Goal: Information Seeking & Learning: Learn about a topic

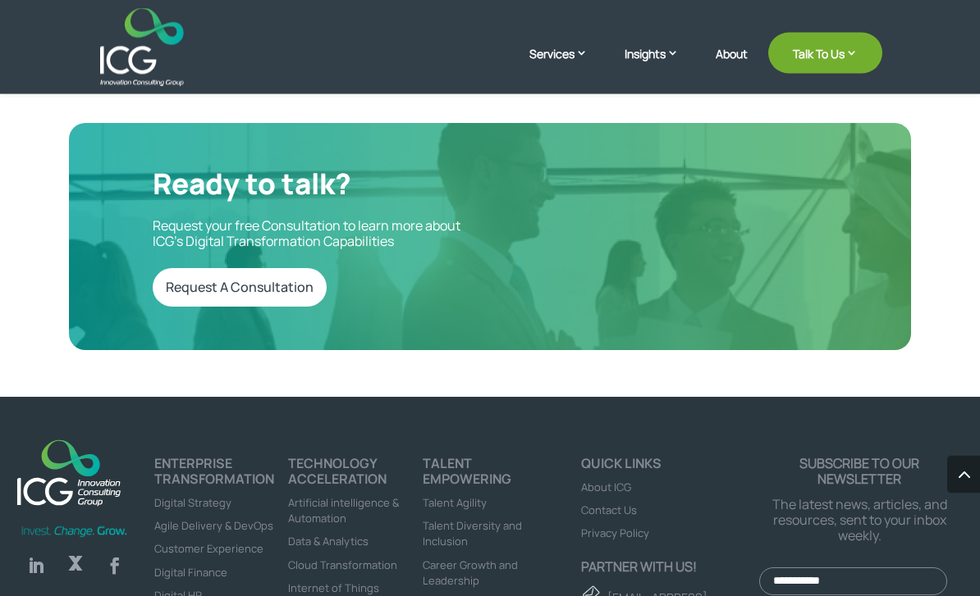
scroll to position [5500, 0]
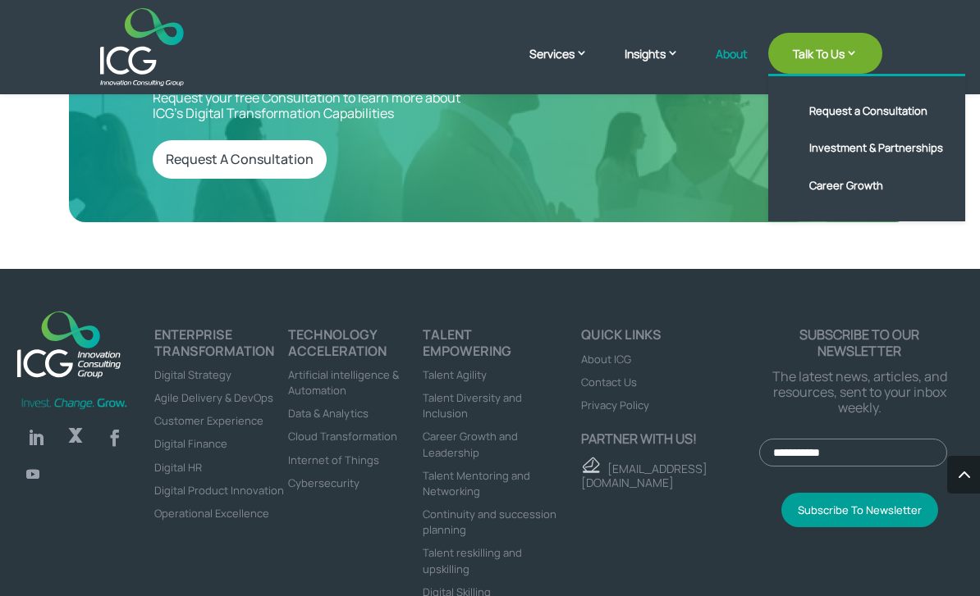
click at [734, 48] on link "About" at bounding box center [731, 67] width 32 height 39
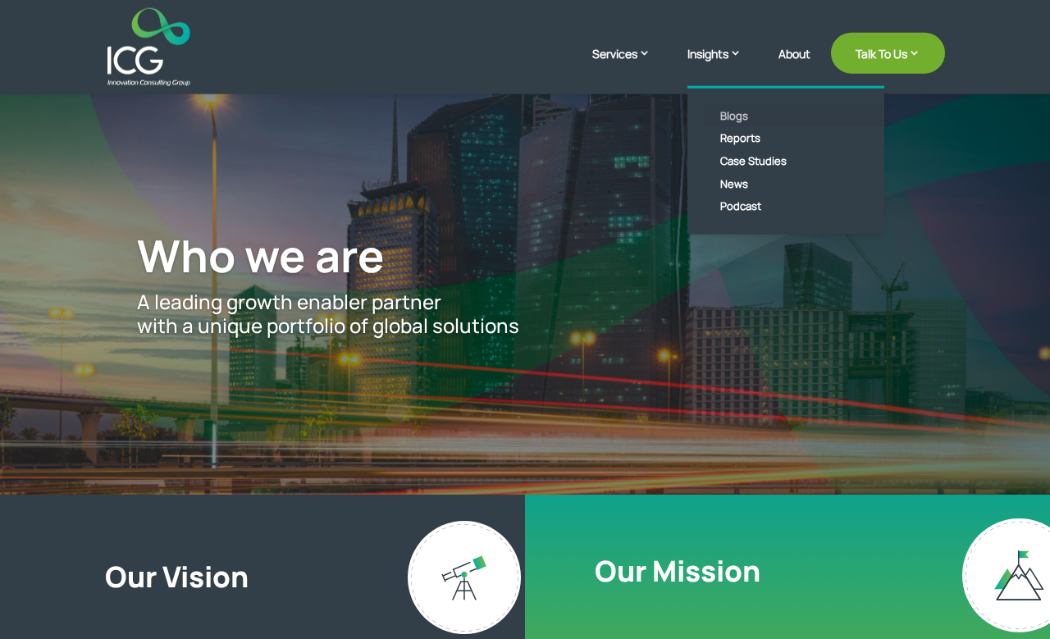
click at [713, 114] on link "Blogs" at bounding box center [798, 116] width 189 height 23
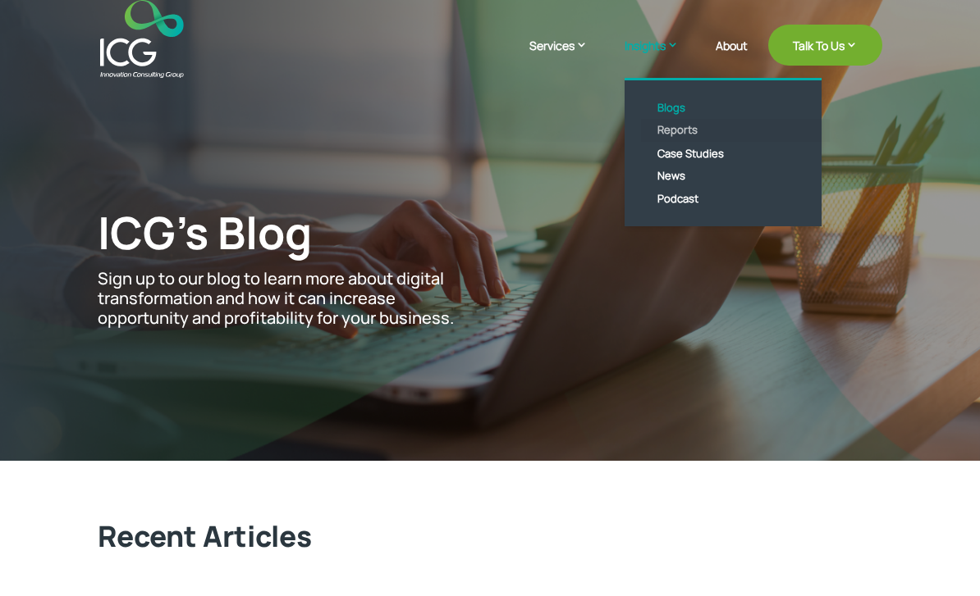
click at [669, 126] on link "Reports" at bounding box center [735, 130] width 189 height 23
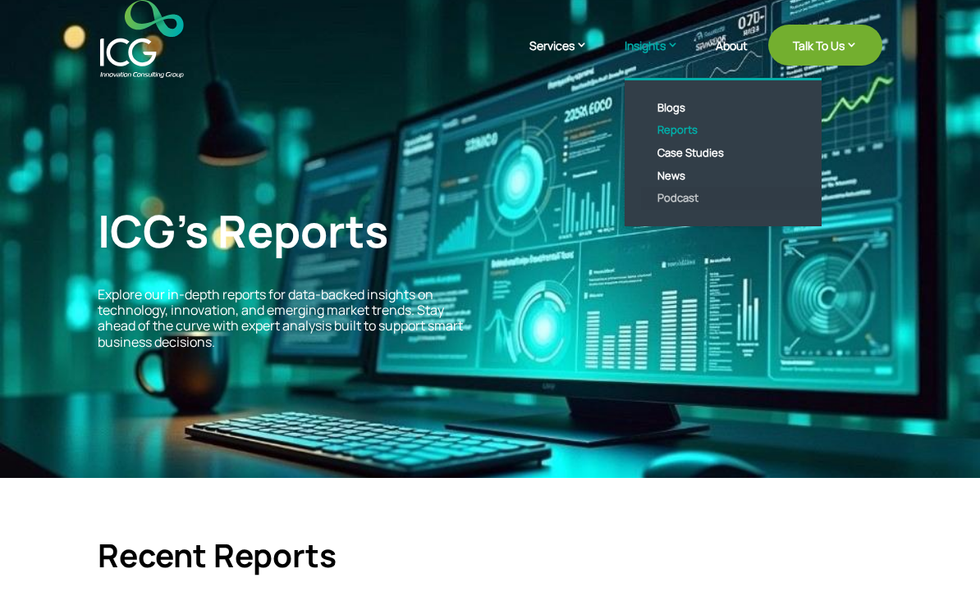
click at [668, 199] on link "Podcast" at bounding box center [735, 198] width 189 height 23
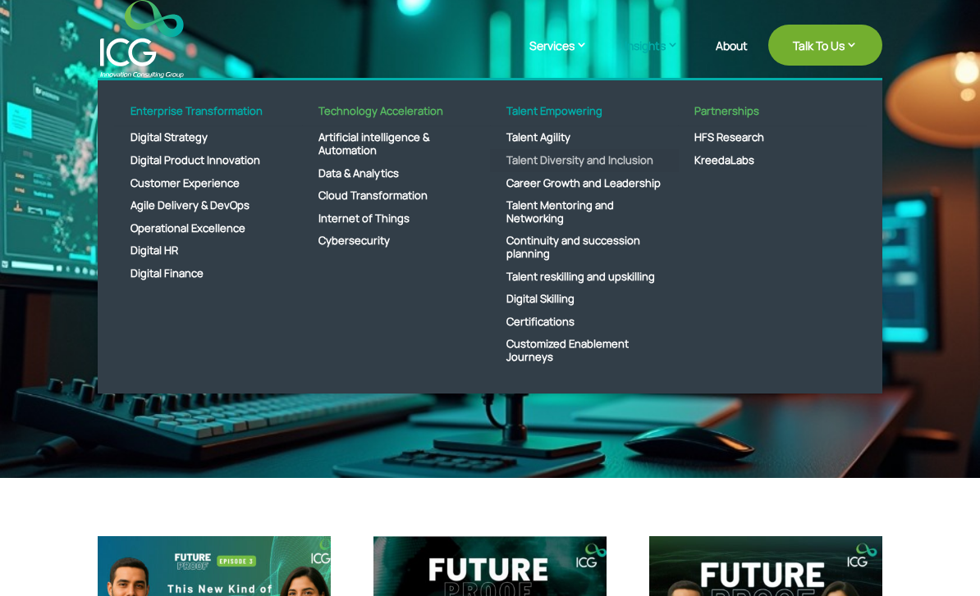
click at [576, 165] on link "Talent Diversity and Inclusion" at bounding box center [584, 160] width 189 height 23
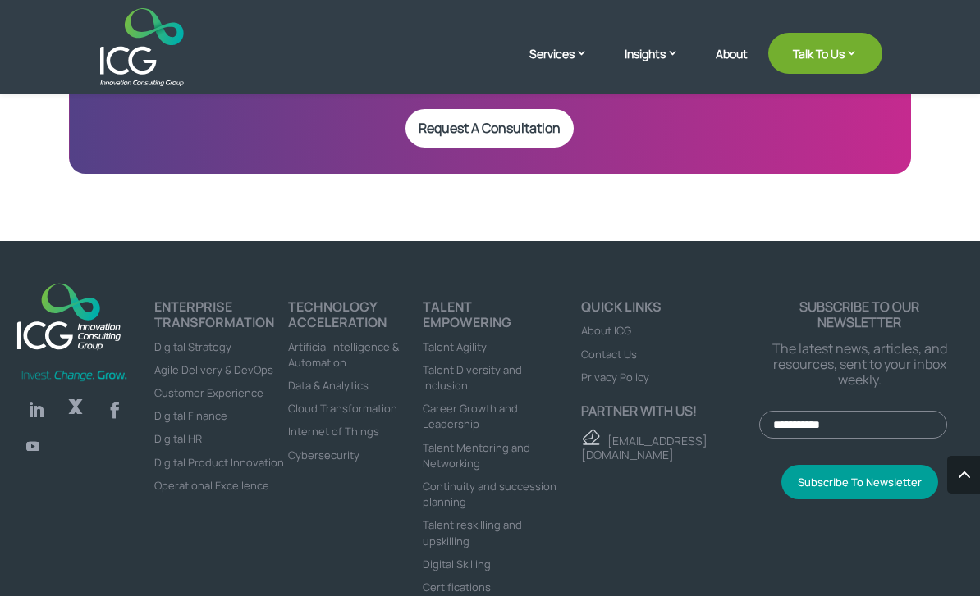
scroll to position [2531, 0]
